Goal: Task Accomplishment & Management: Manage account settings

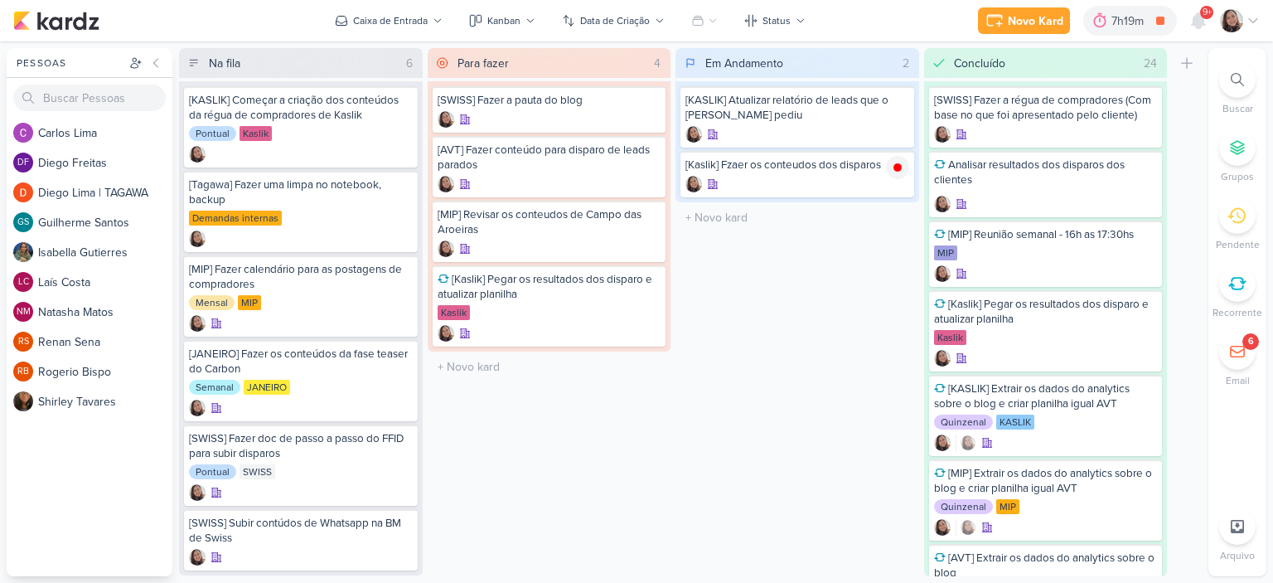
click at [1250, 28] on div at bounding box center [1240, 20] width 40 height 23
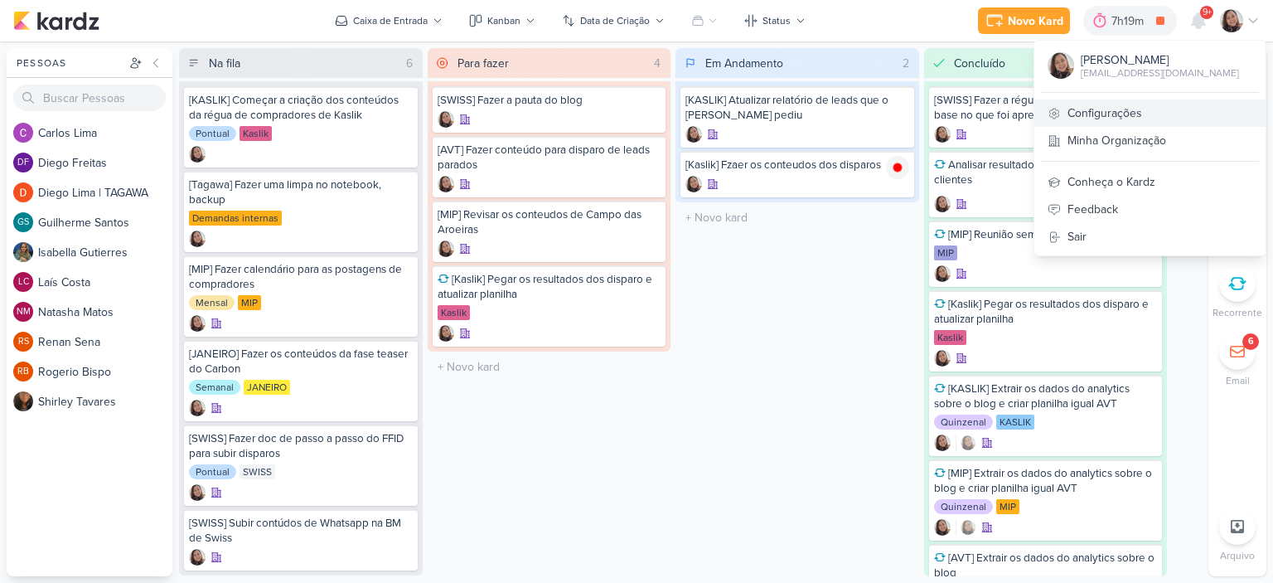
click at [1112, 110] on link "Configurações" at bounding box center [1149, 112] width 231 height 27
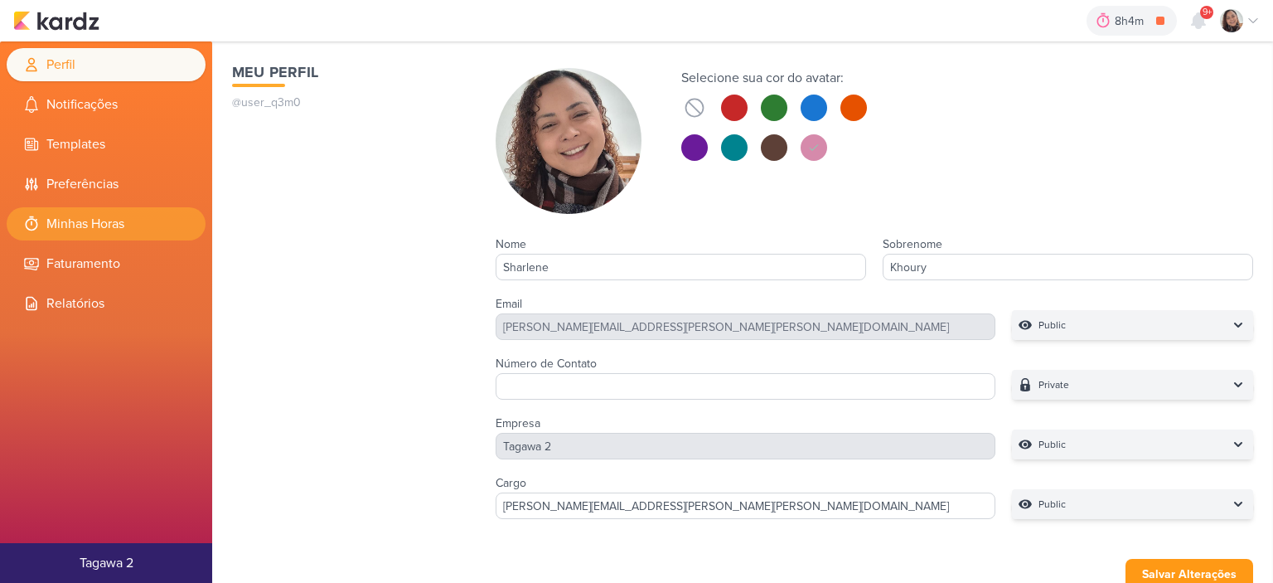
click at [116, 214] on li "Minhas Horas" at bounding box center [106, 223] width 199 height 33
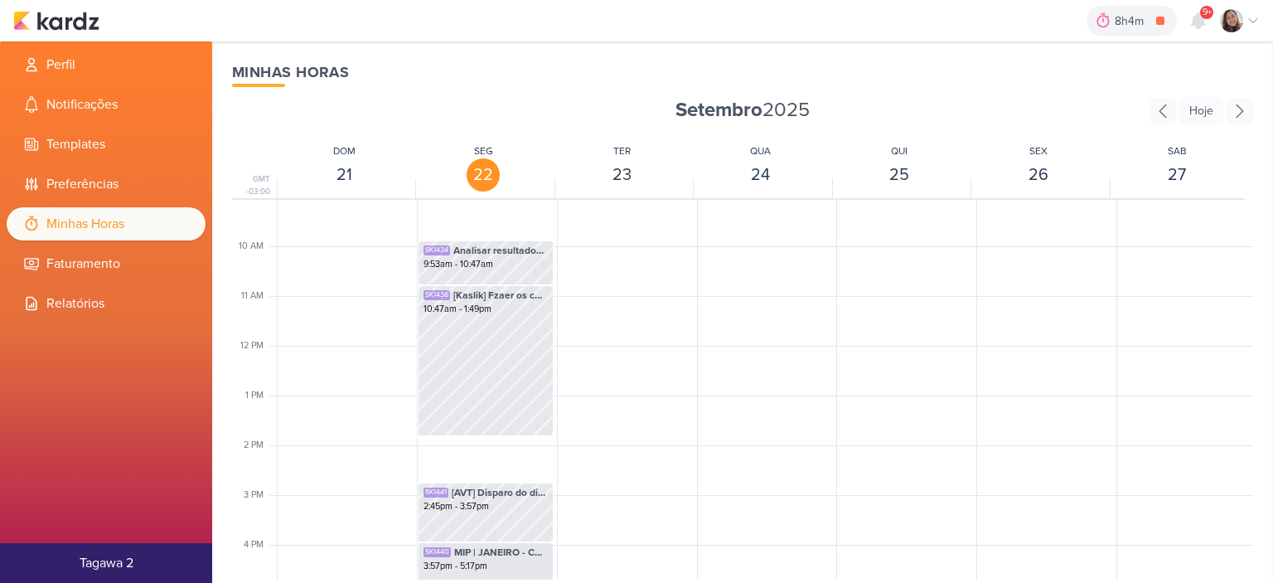
scroll to position [806, 0]
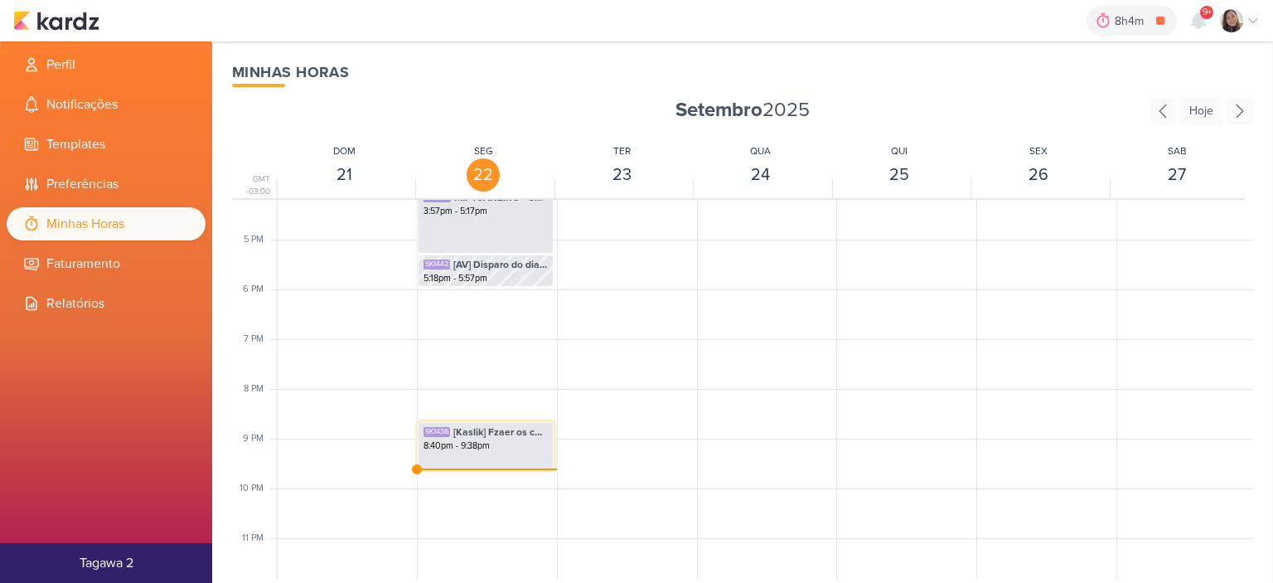
click at [502, 441] on div "8:40pm - 9:38pm" at bounding box center [486, 445] width 124 height 13
select select "pm"
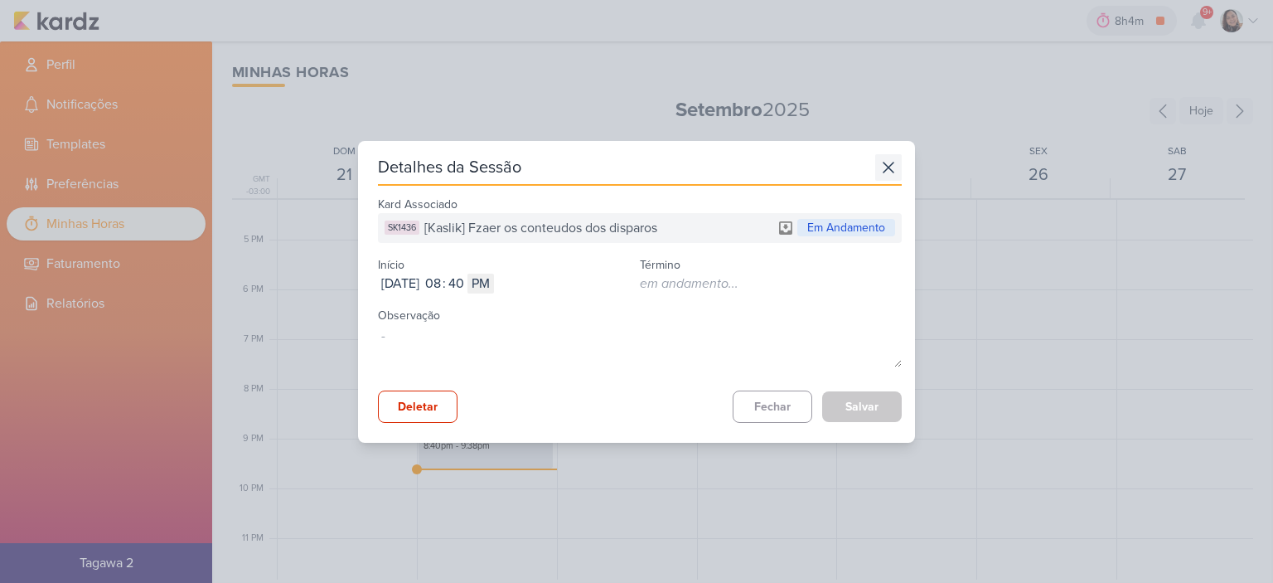
click at [889, 164] on icon at bounding box center [888, 167] width 27 height 27
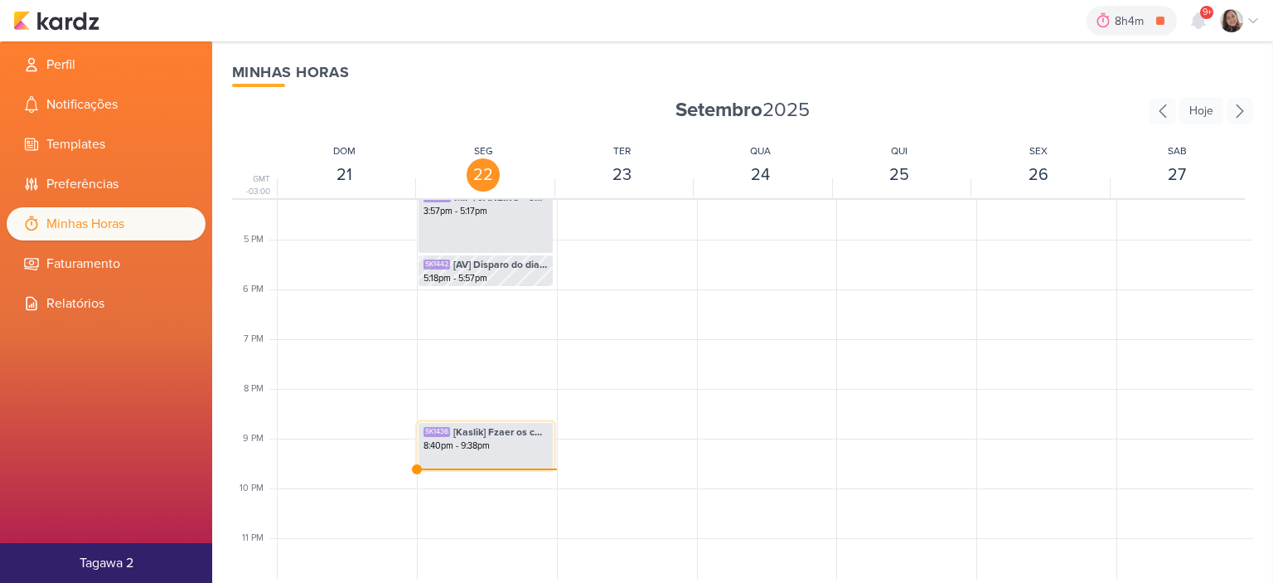
click at [497, 447] on div "8:40pm - 9:38pm" at bounding box center [486, 445] width 124 height 13
select select "pm"
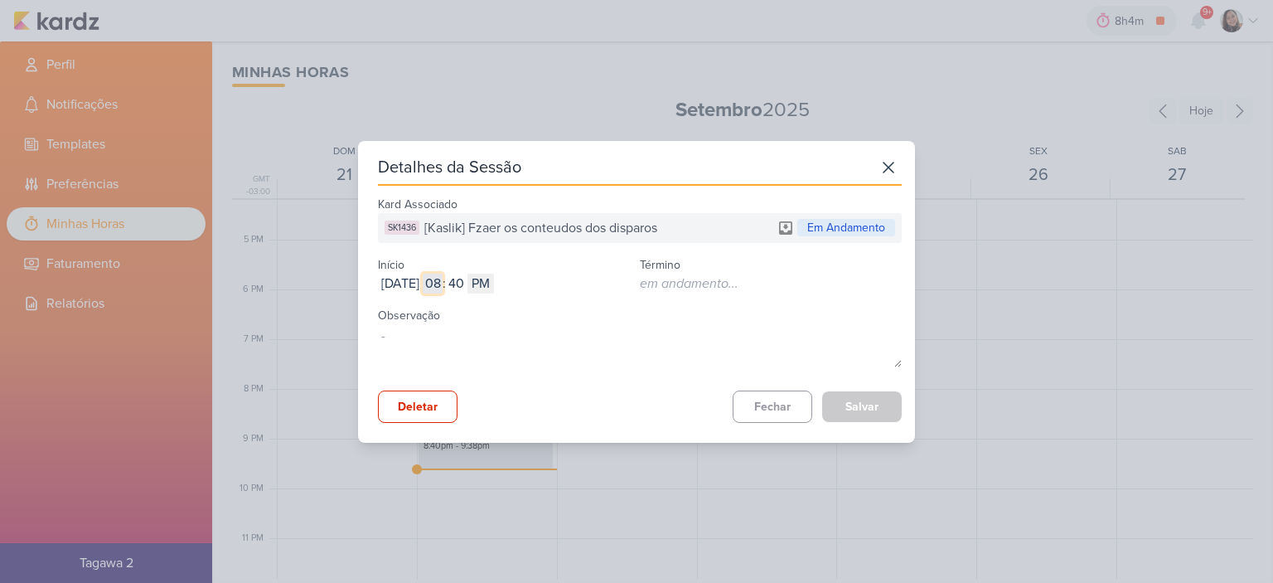
click at [443, 284] on input "08" at bounding box center [433, 284] width 20 height 20
type input "05"
click at [466, 278] on input "40" at bounding box center [456, 284] width 20 height 20
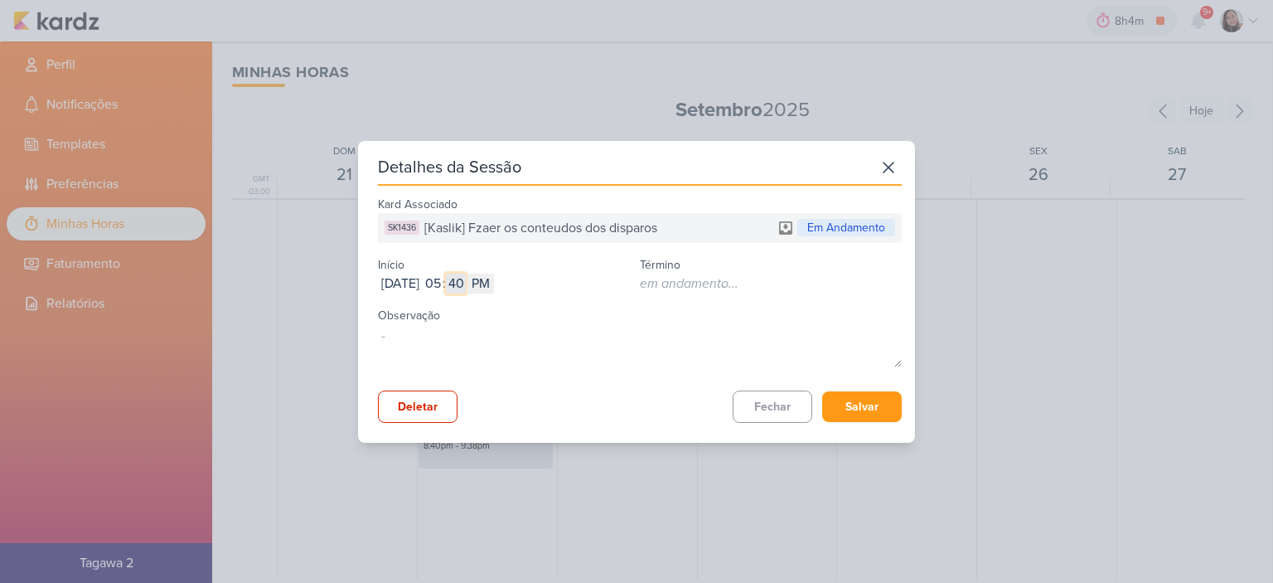
click at [466, 278] on input "40" at bounding box center [456, 284] width 20 height 20
type input "57"
click at [842, 401] on button "Salvar" at bounding box center [862, 406] width 80 height 31
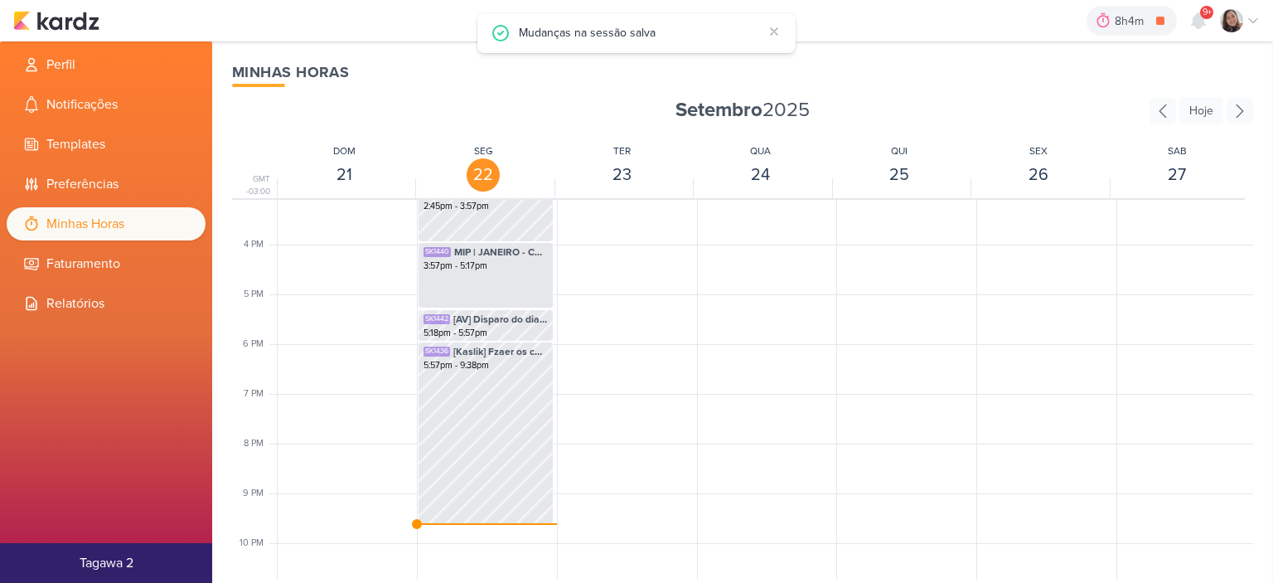
scroll to position [723, 0]
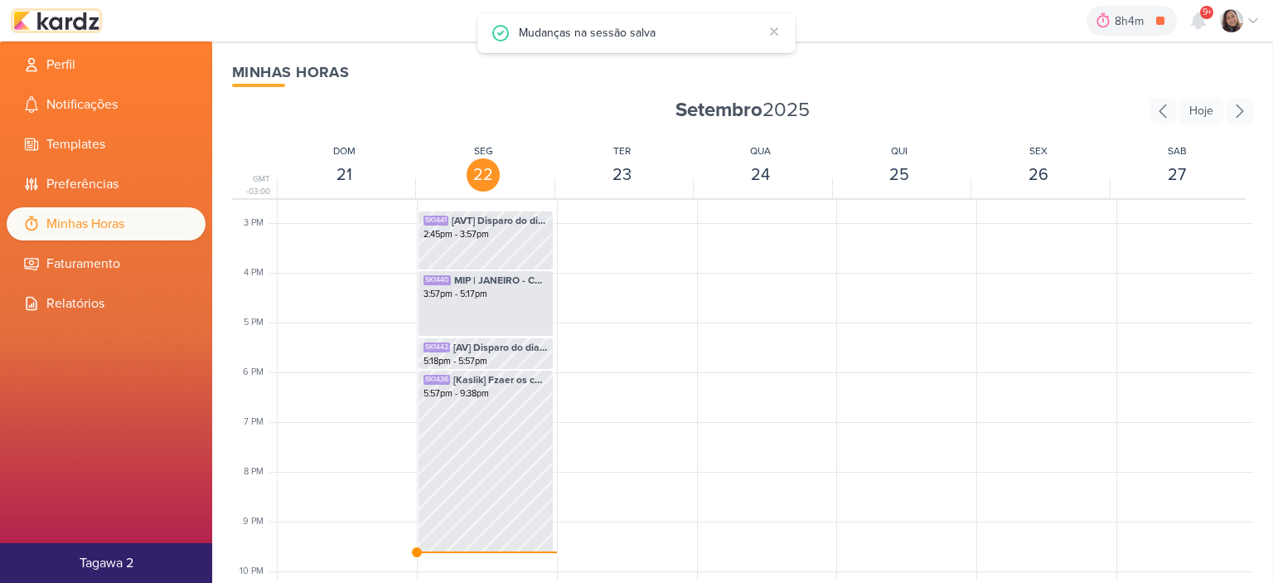
click at [90, 26] on img at bounding box center [56, 21] width 86 height 20
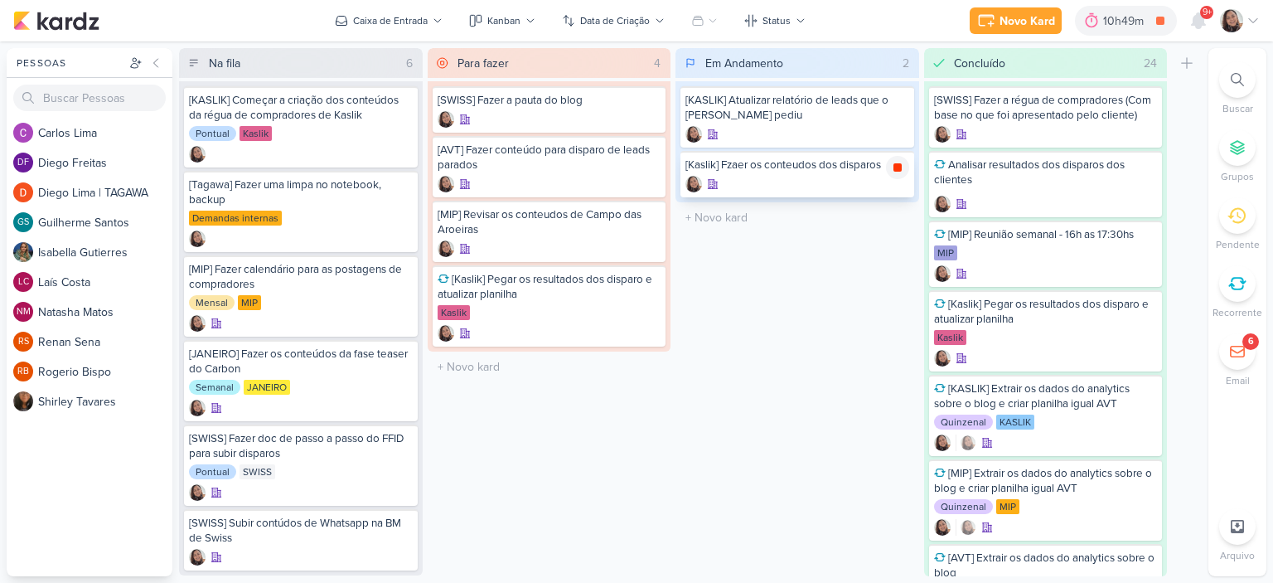
click at [902, 172] on icon at bounding box center [897, 167] width 13 height 13
